Goal: Check status: Check status

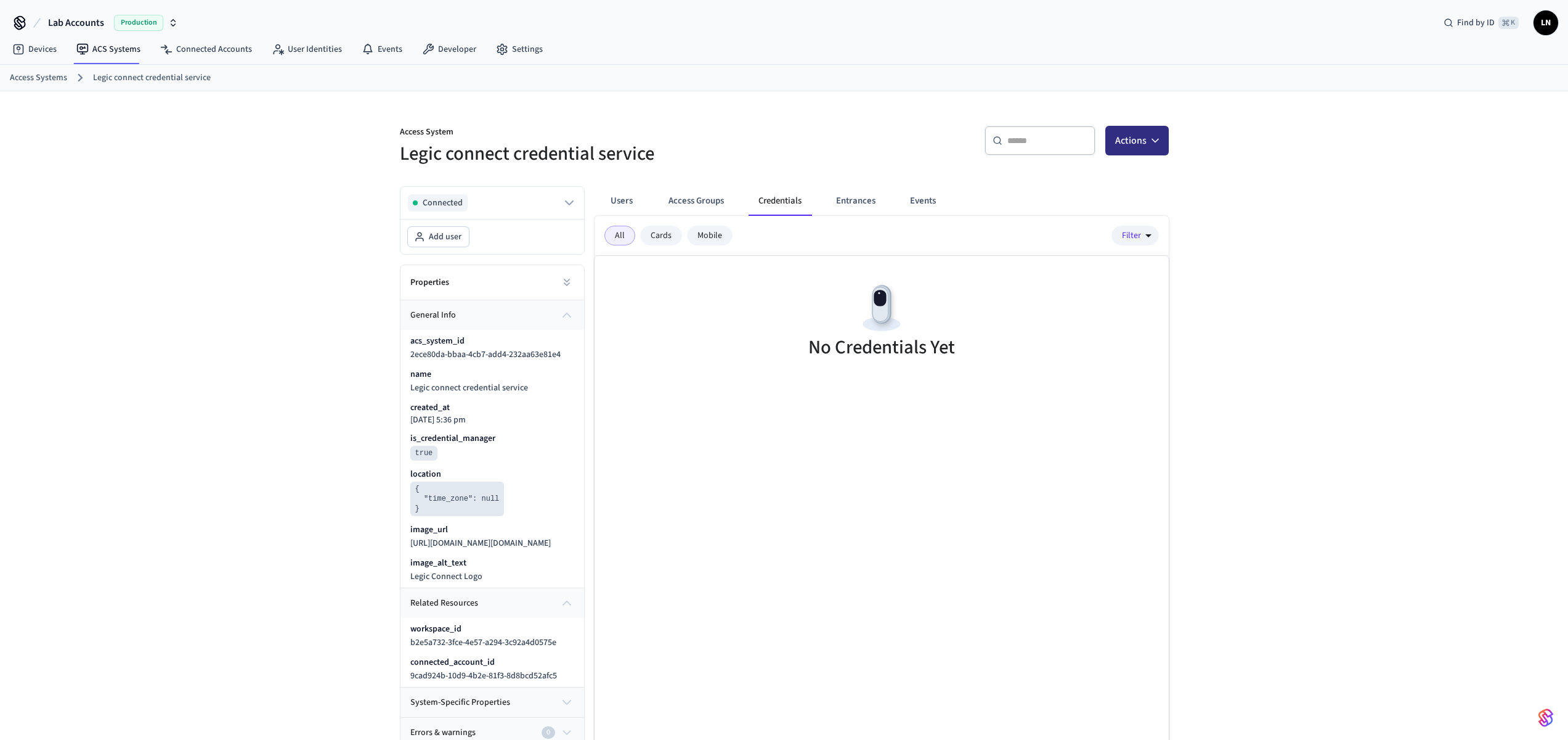
scroll to position [20, 0]
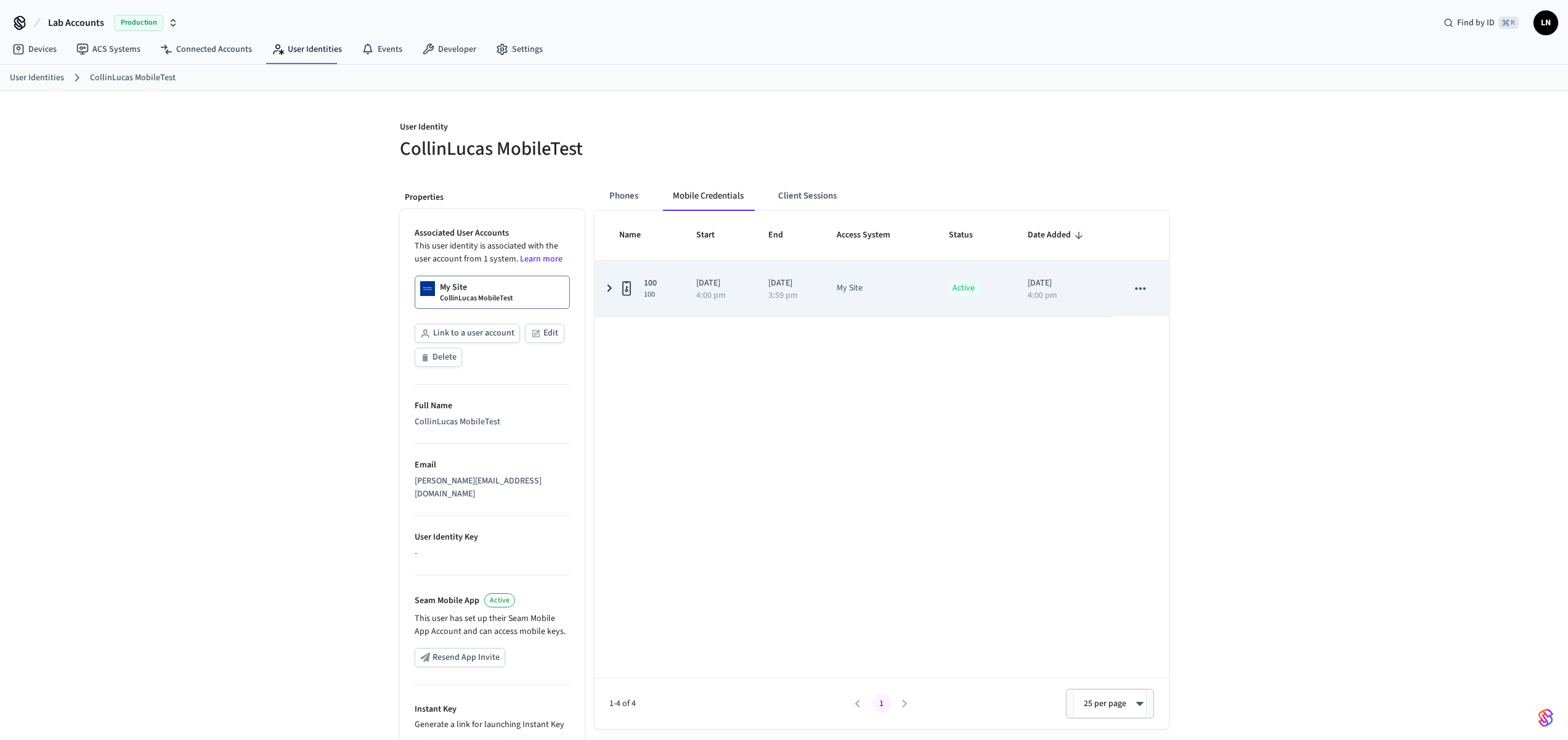
click at [692, 297] on td "[DATE] 4:00 pm" at bounding box center [718, 289] width 73 height 55
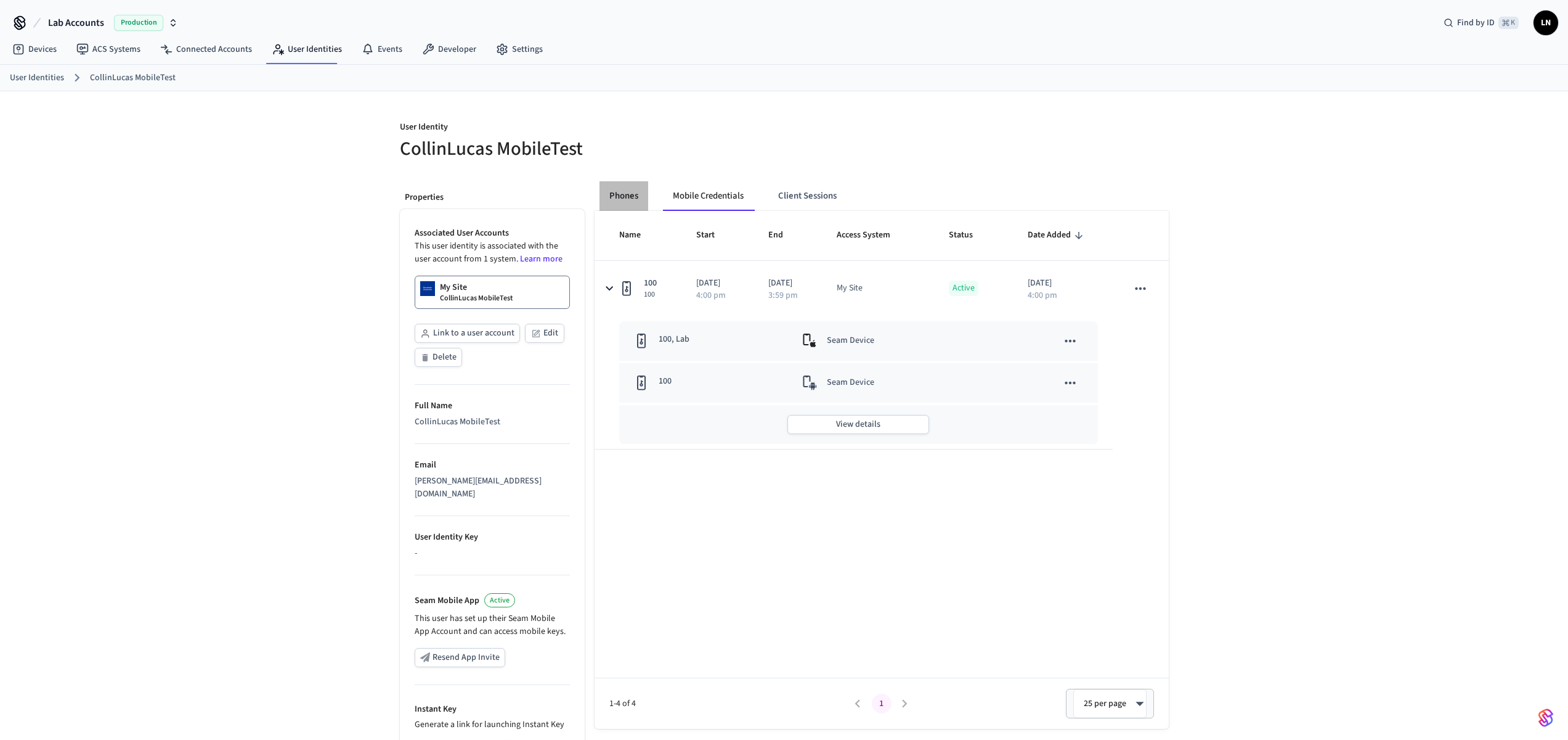
click at [645, 190] on button "Phones" at bounding box center [623, 195] width 49 height 29
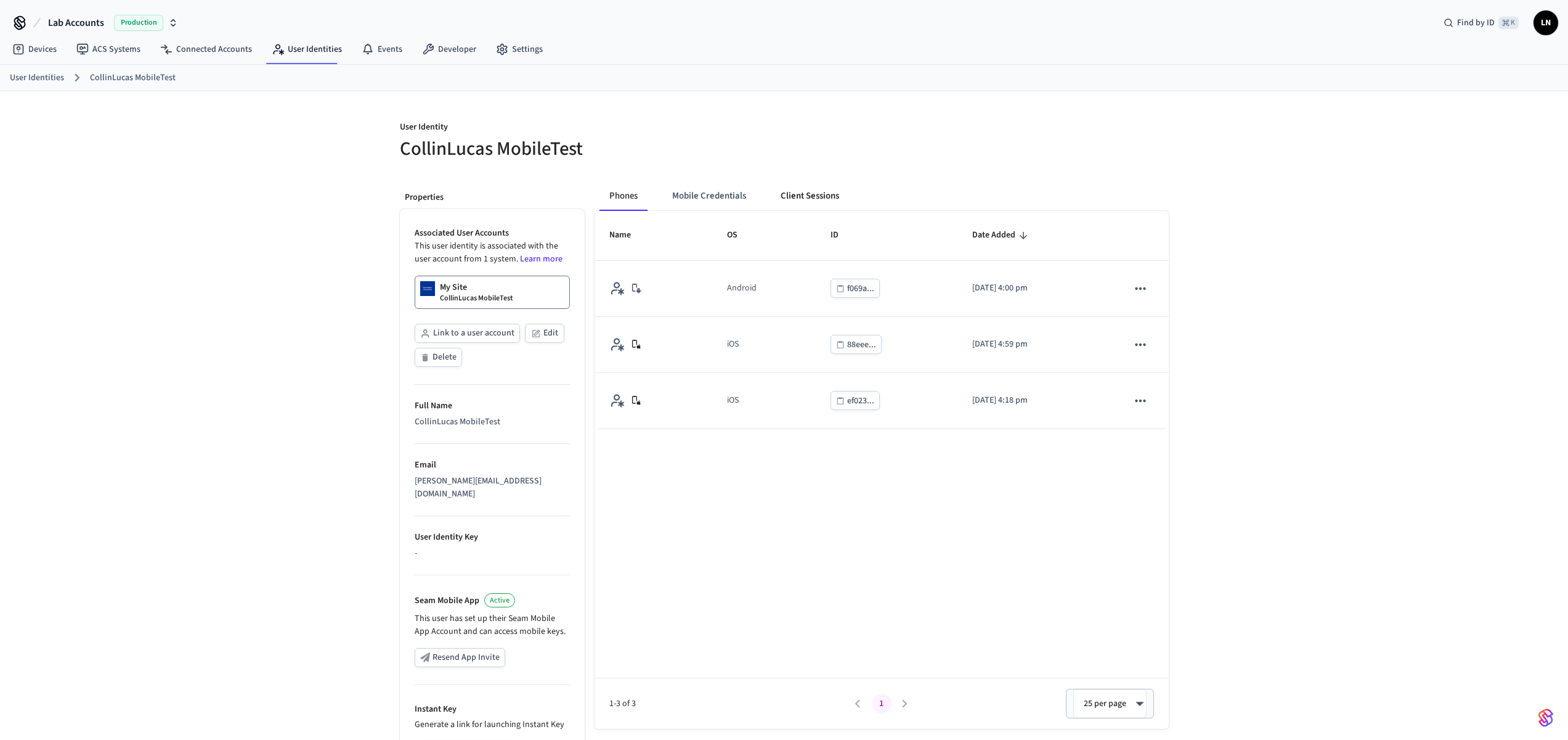
click at [817, 194] on button "Client Sessions" at bounding box center [810, 195] width 78 height 29
